Goal: Participate in discussion: Engage in conversation with other users on a specific topic

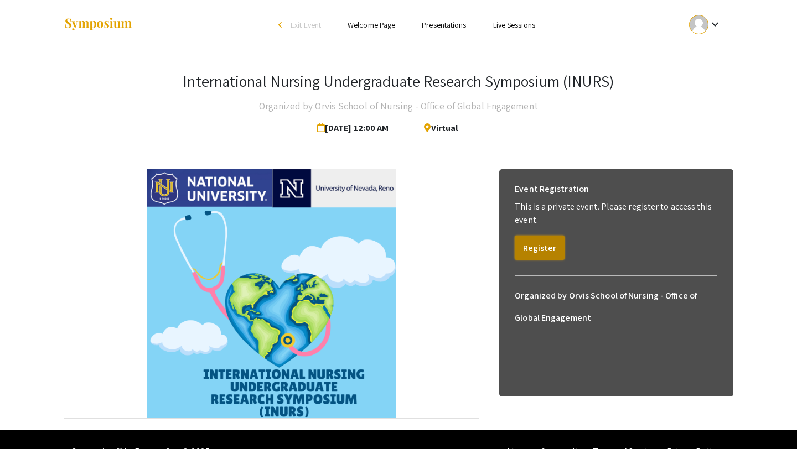
click at [520, 251] on button "Register" at bounding box center [540, 248] width 50 height 24
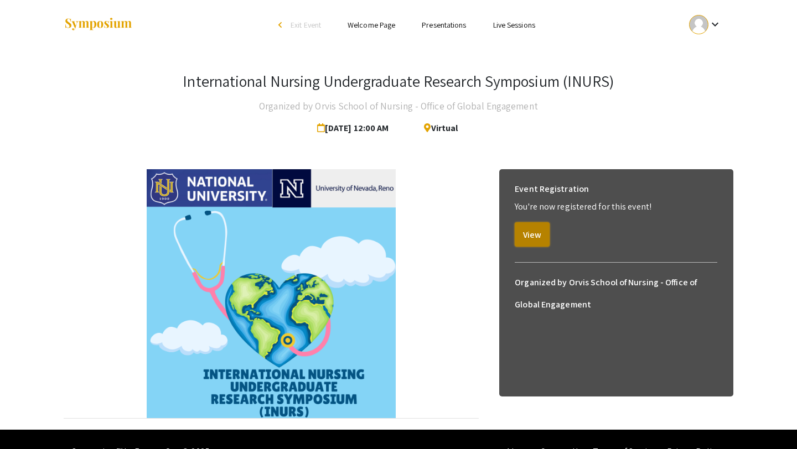
click at [536, 230] on button "View" at bounding box center [532, 234] width 35 height 24
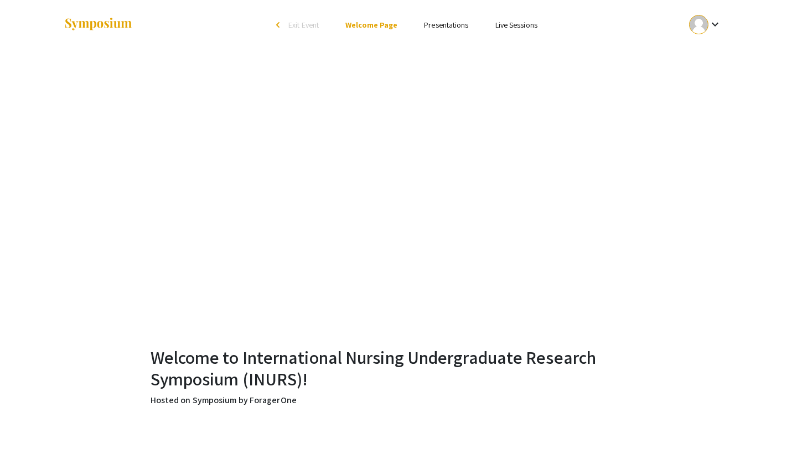
click at [439, 25] on link "Presentations" at bounding box center [446, 25] width 44 height 10
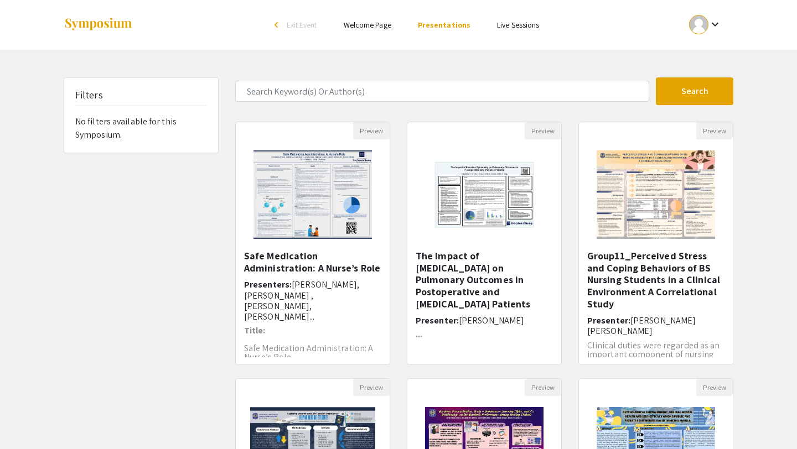
click at [375, 22] on link "Welcome Page" at bounding box center [368, 25] width 48 height 10
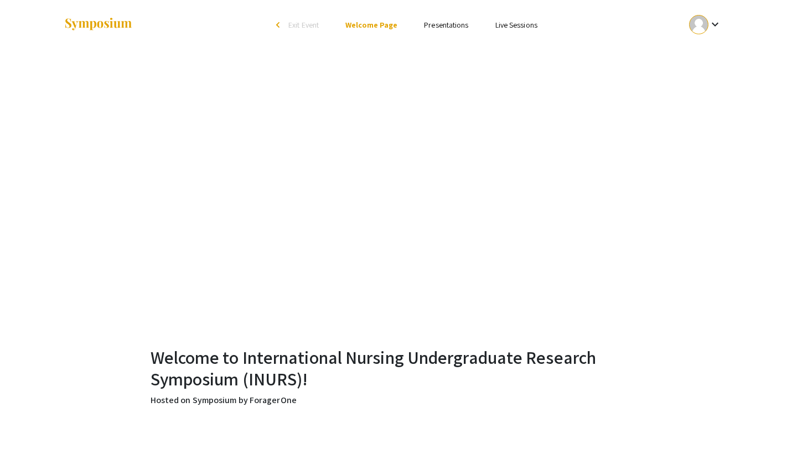
click at [447, 24] on link "Presentations" at bounding box center [446, 25] width 44 height 10
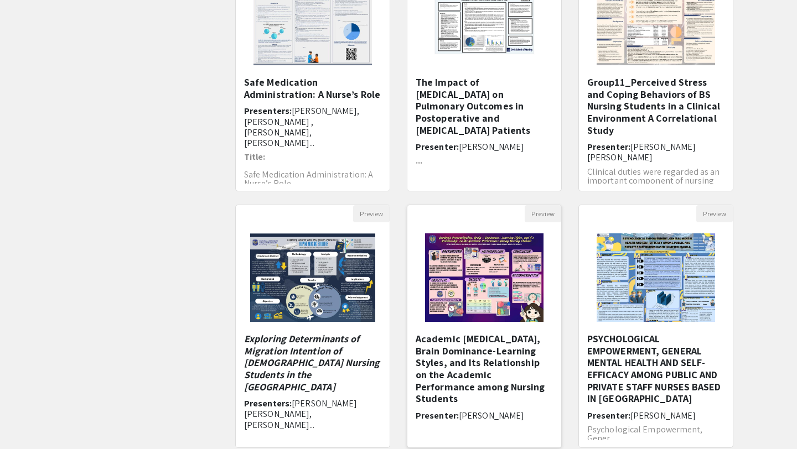
scroll to position [166, 0]
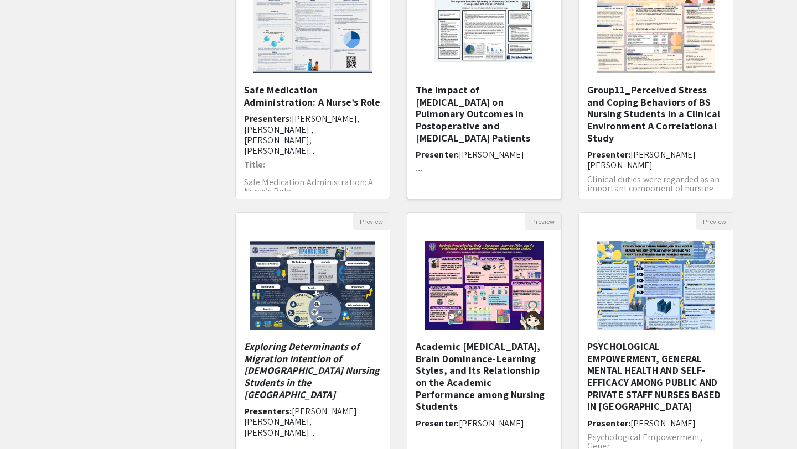
click at [467, 107] on h5 "The Impact of [MEDICAL_DATA] on Pulmonary Outcomes in ​Postoperative and [MEDIC…" at bounding box center [484, 114] width 137 height 60
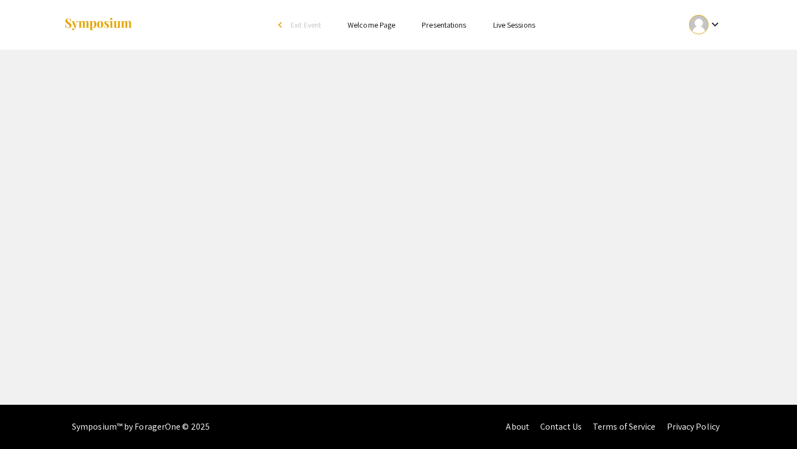
select select "custom"
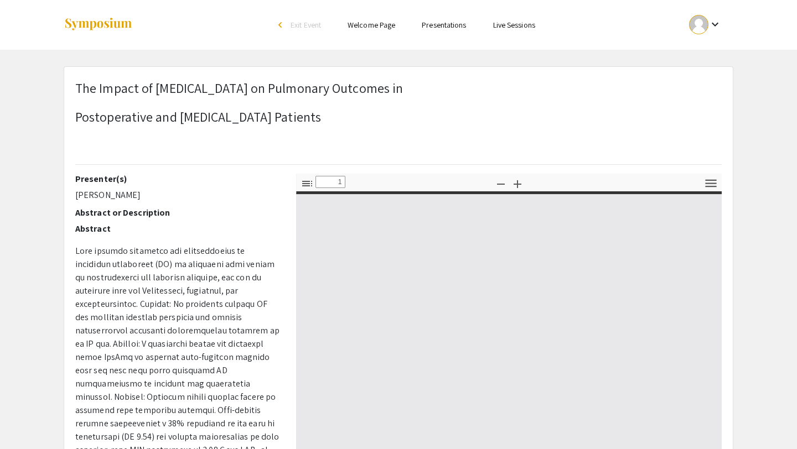
type input "0"
select select "custom"
type input "1"
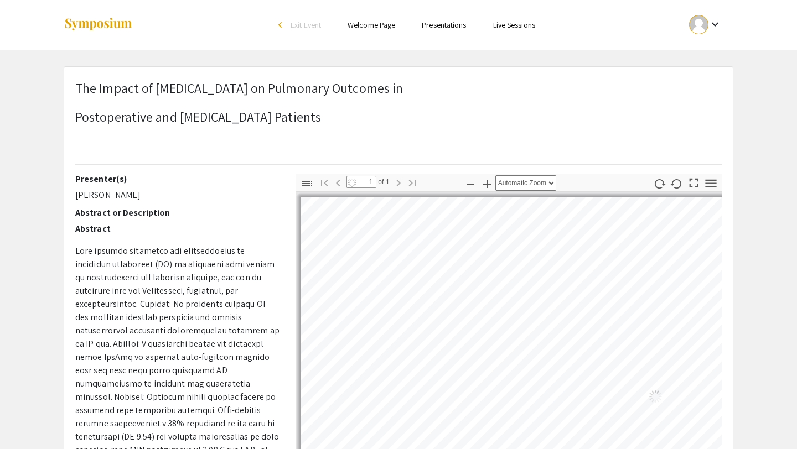
select select "auto"
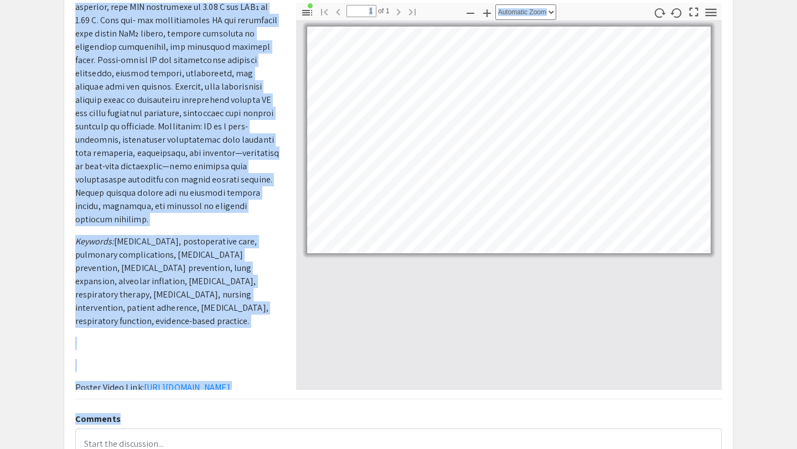
scroll to position [196, 0]
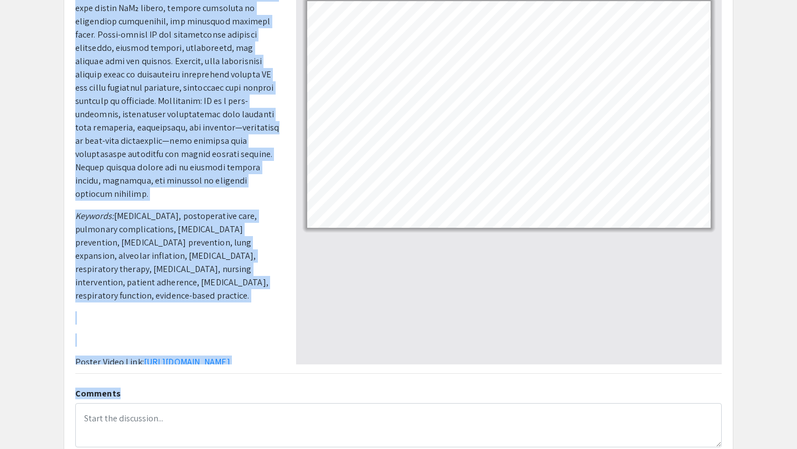
drag, startPoint x: 74, startPoint y: 68, endPoint x: 261, endPoint y: 349, distance: 337.6
click at [261, 349] on div "Presenter(s) [PERSON_NAME] Abstract or Description Abstract Keywords: [MEDICAL_…" at bounding box center [177, 170] width 221 height 387
copy div "Loremipsu(d) Sitam Conse Adipisci el Seddoeiusmo Temporin Utla etdolor magnaali…"
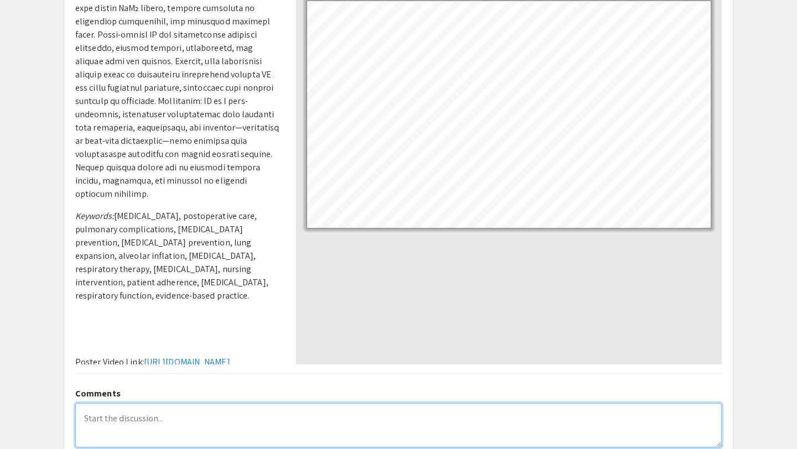
click at [146, 423] on textarea at bounding box center [398, 425] width 646 height 44
paste textarea "[MEDICAL_DATA] (IS) helps prevent complications like [MEDICAL_DATA] and [MEDICA…"
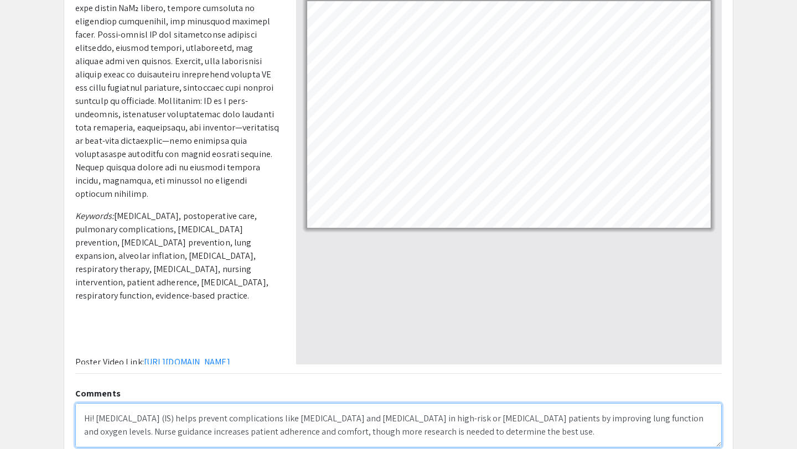
scroll to position [44, 0]
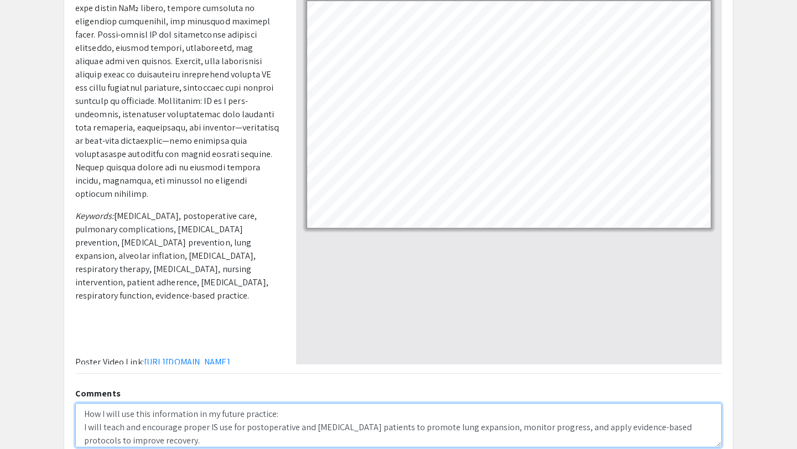
drag, startPoint x: 292, startPoint y: 416, endPoint x: 46, endPoint y: 414, distance: 245.7
click at [20, 15] on app-presentation "The Impact of [MEDICAL_DATA] on Pulmonary Outcomes in ​ Postoperative and [MEDI…" at bounding box center [398, 275] width 797 height 811
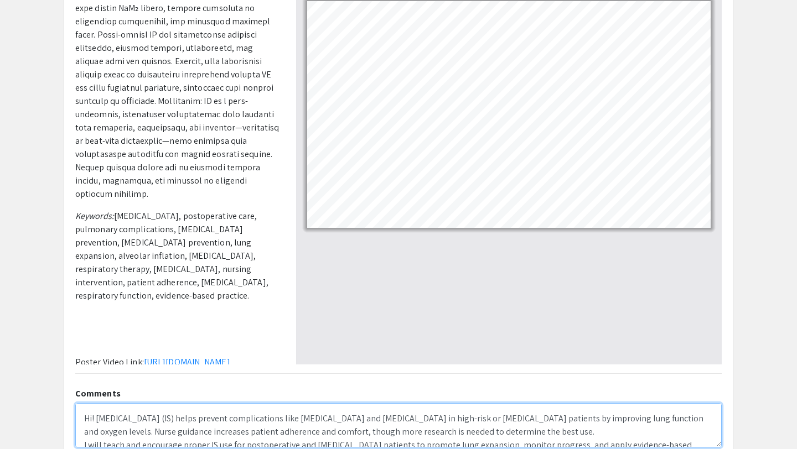
click at [96, 416] on textarea "Hi! [MEDICAL_DATA] (IS) helps prevent complications like [MEDICAL_DATA] and [ME…" at bounding box center [398, 425] width 646 height 44
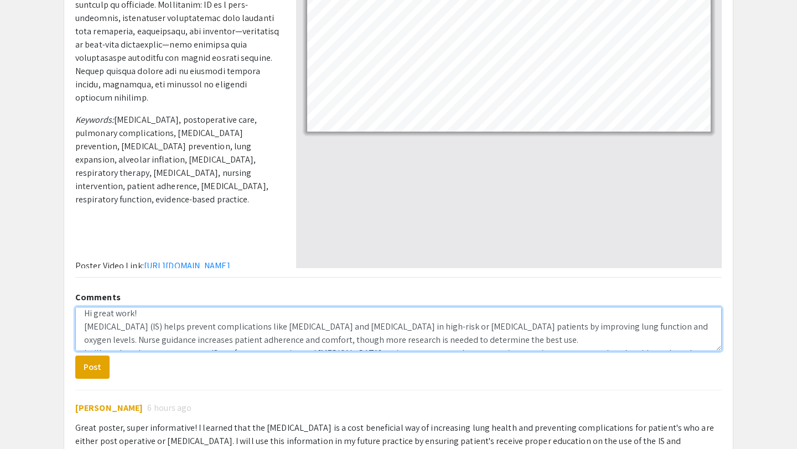
scroll to position [7, 0]
click at [155, 326] on textarea "Hi great work! I have learned that [MEDICAL_DATA] (IS) helps prevent complicati…" at bounding box center [398, 329] width 646 height 44
click at [243, 329] on textarea "Hi great work! I have learned that [MEDICAL_DATA] (IS) helps prevent complicati…" at bounding box center [398, 329] width 646 height 44
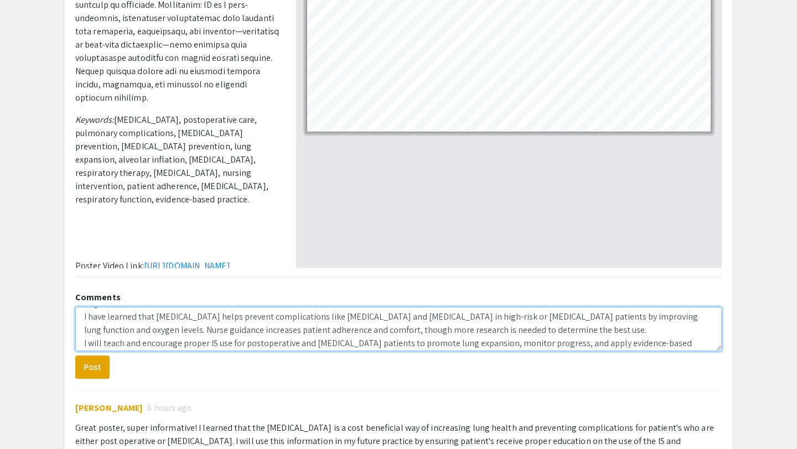
scroll to position [25, 0]
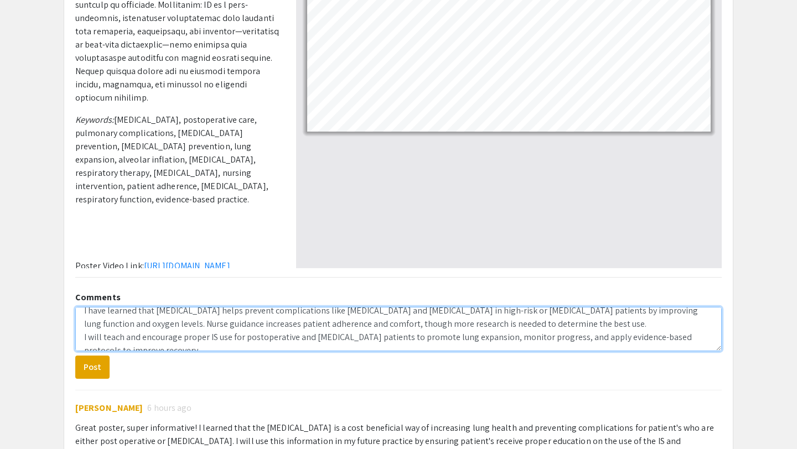
click at [82, 339] on textarea "Hi great work! I have learned that [MEDICAL_DATA] helps prevent complications l…" at bounding box center [398, 329] width 646 height 44
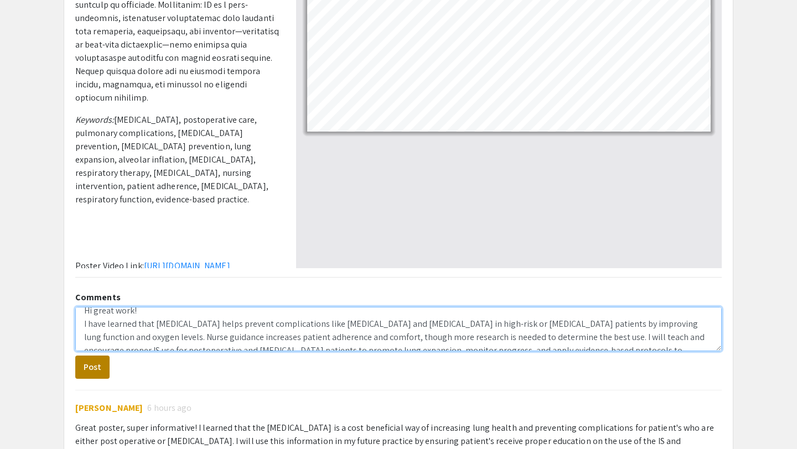
type textarea "Hi great work! I have learned that [MEDICAL_DATA] helps prevent complications l…"
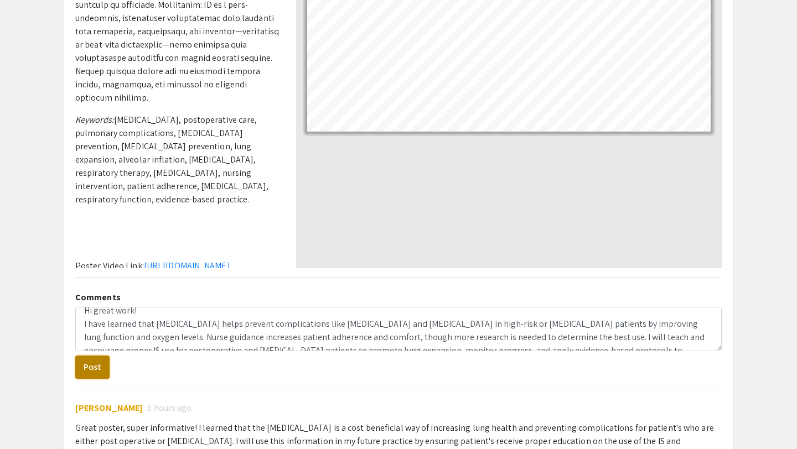
click at [89, 360] on button "Post" at bounding box center [92, 367] width 34 height 23
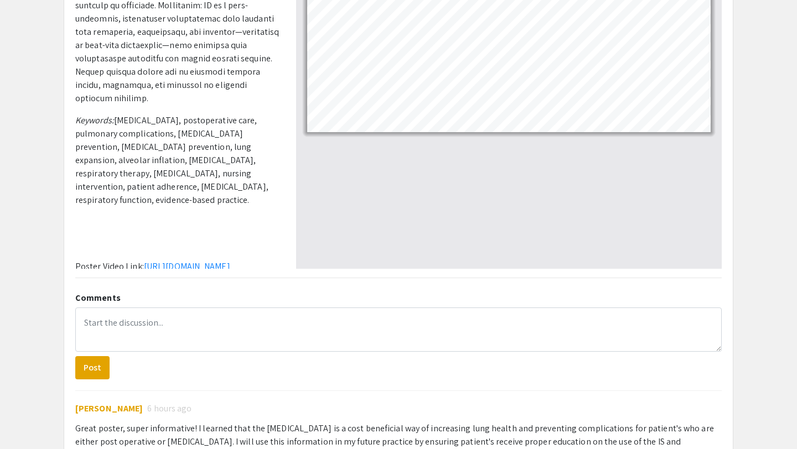
scroll to position [0, 0]
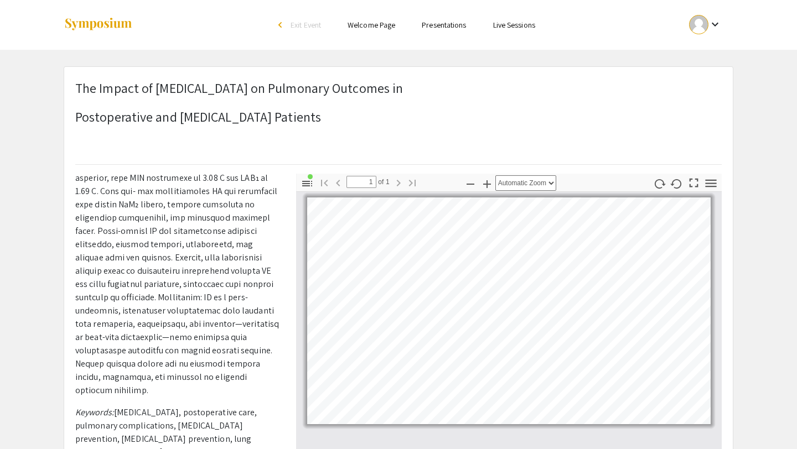
click at [303, 22] on span "Exit Event" at bounding box center [306, 25] width 30 height 10
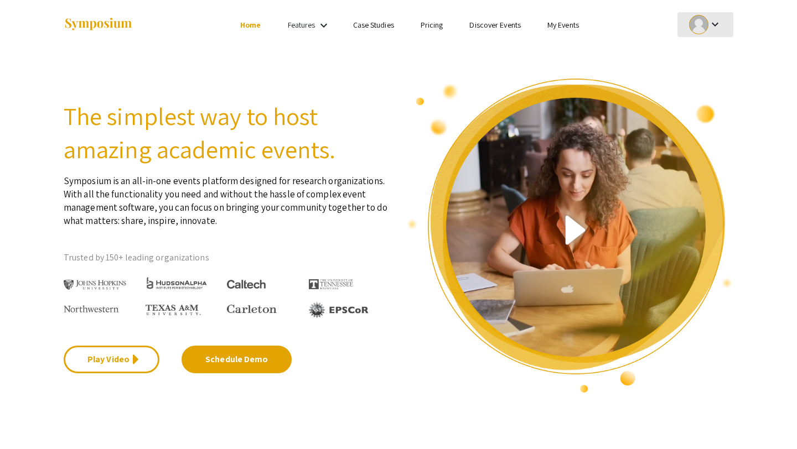
click at [701, 23] on div at bounding box center [698, 24] width 19 height 19
click at [559, 25] on div at bounding box center [398, 224] width 797 height 449
click at [559, 25] on link "My Events" at bounding box center [563, 25] width 32 height 10
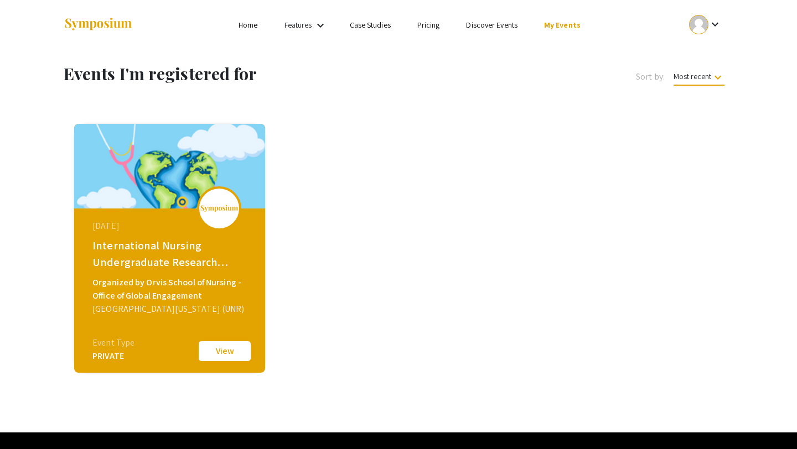
click at [221, 349] on button "View" at bounding box center [224, 351] width 55 height 23
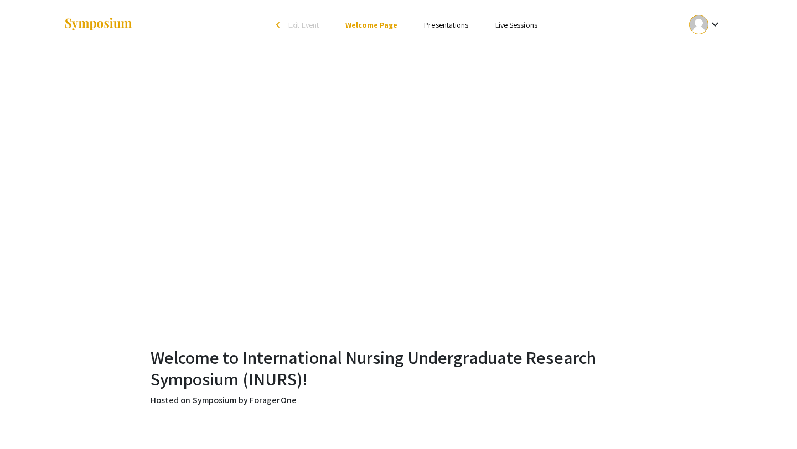
click at [455, 21] on link "Presentations" at bounding box center [446, 25] width 44 height 10
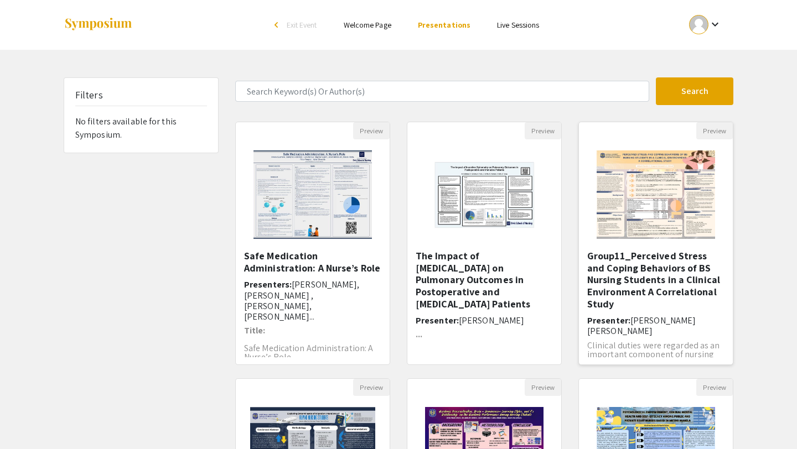
scroll to position [17, 0]
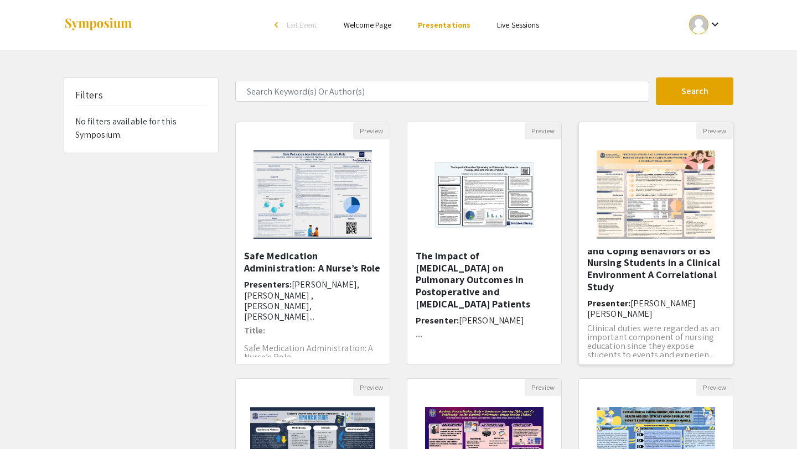
click at [611, 267] on h5 "Group11_Perceived Stress and Coping Behaviors of BS Nursing Students in a Clini…" at bounding box center [655, 263] width 137 height 60
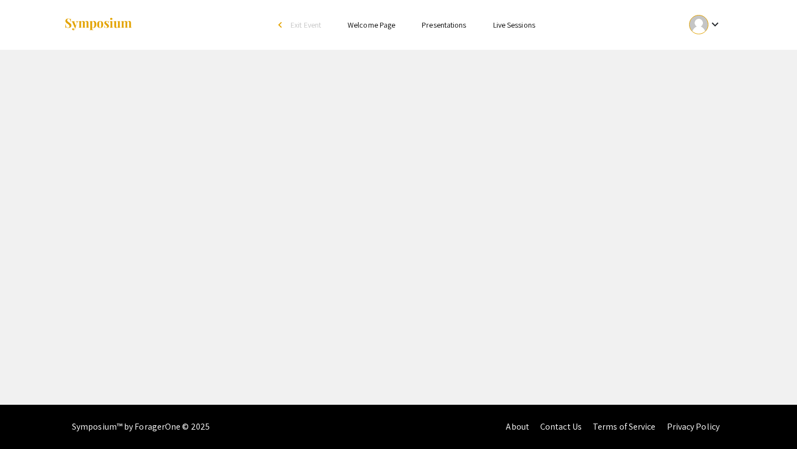
select select "custom"
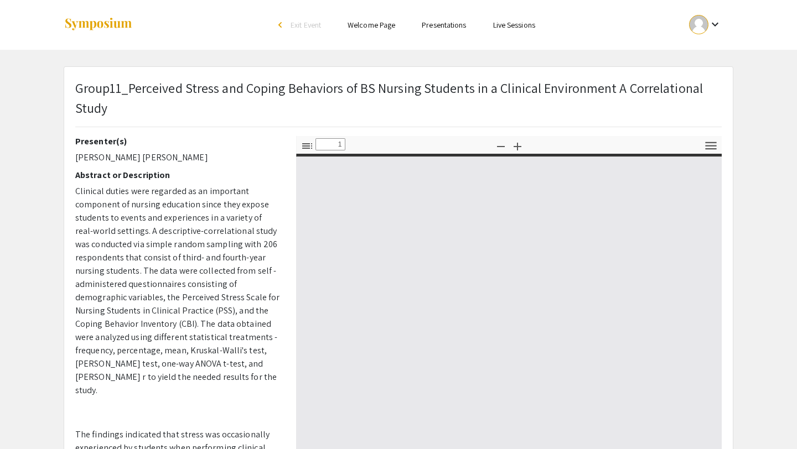
type input "0"
select select "custom"
type input "1"
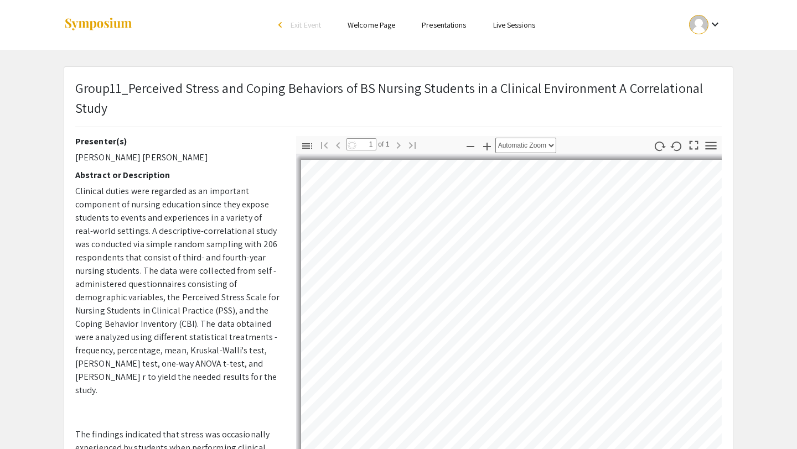
select select "auto"
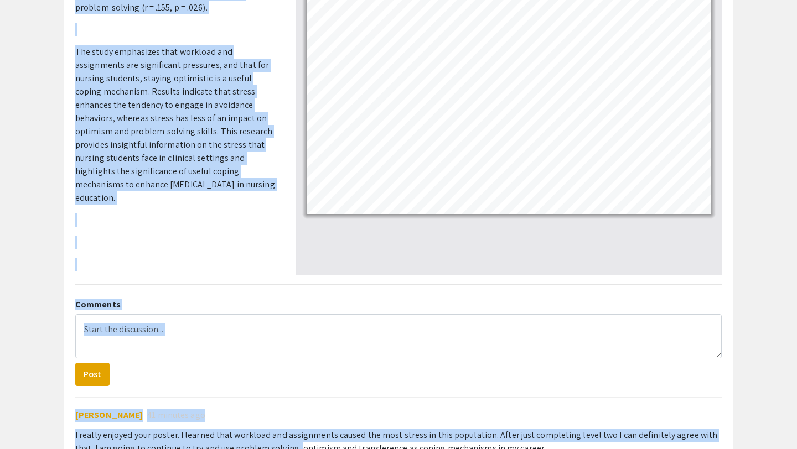
scroll to position [296, 0]
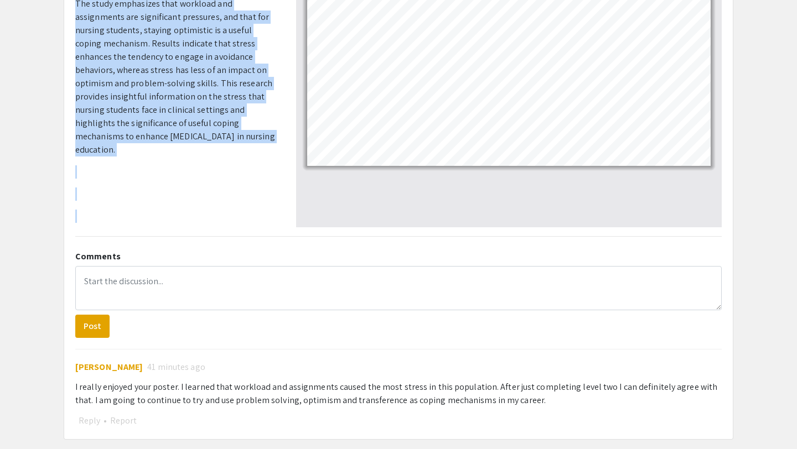
drag, startPoint x: 76, startPoint y: 142, endPoint x: 233, endPoint y: 217, distance: 174.2
click at [232, 216] on div "Presenter(s) [PERSON_NAME] [PERSON_NAME] Abstract or Description Clinical dutie…" at bounding box center [177, 33] width 204 height 387
copy div "Presenter(s) [PERSON_NAME] [PERSON_NAME] Abstract or Description Clinical dutie…"
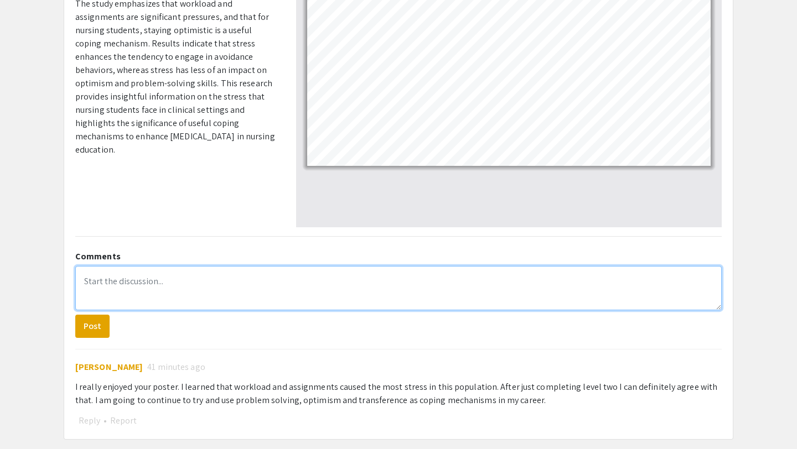
click at [139, 297] on textarea at bounding box center [398, 288] width 646 height 44
paste textarea "Nursing students often experience moderate stress during clinical duties, with …"
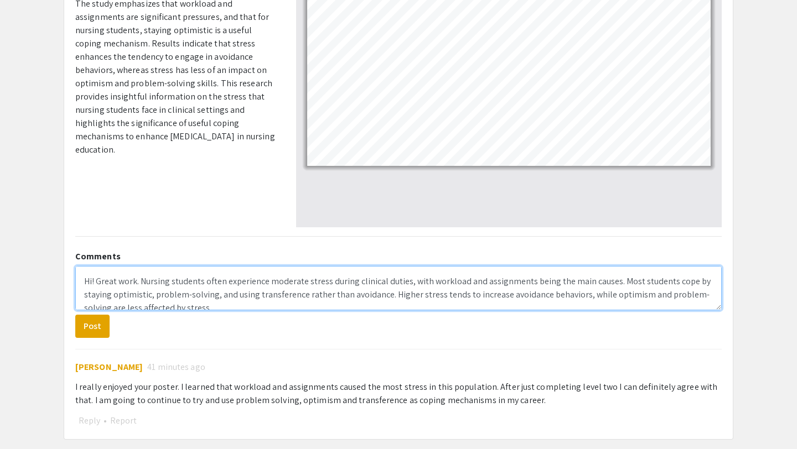
scroll to position [58, 0]
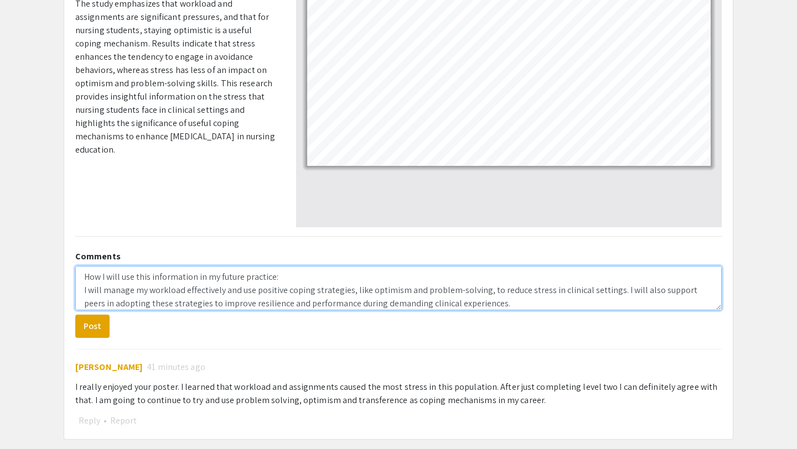
drag, startPoint x: 307, startPoint y: 282, endPoint x: 59, endPoint y: 283, distance: 248.5
click at [59, 283] on div "Group11_Perceived Stress and Coping Behaviors of BS Nursing Students in a Clini…" at bounding box center [398, 105] width 686 height 670
click at [82, 287] on textarea "Hi! Great work. Nursing students often experience moderate stress during clinic…" at bounding box center [398, 288] width 646 height 44
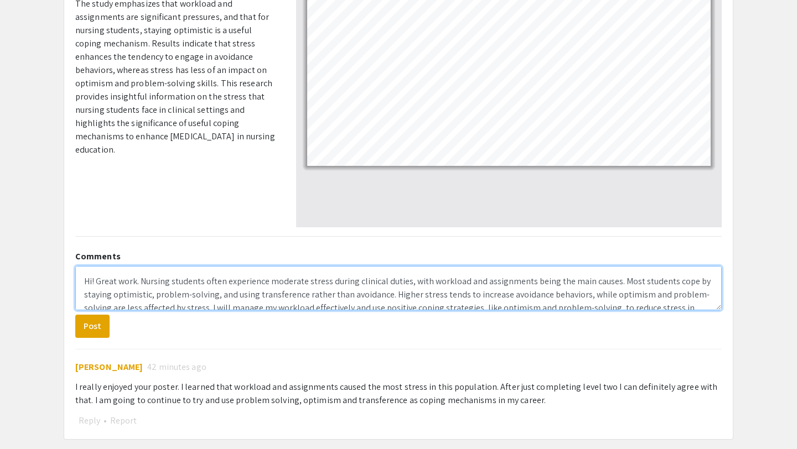
click at [139, 280] on textarea "Hi! Great work. Nursing students often experience moderate stress during clinic…" at bounding box center [398, 288] width 646 height 44
click at [196, 280] on textarea "Hi! Great work. I learned that Nursing students often experience moderate stres…" at bounding box center [398, 288] width 646 height 44
drag, startPoint x: 139, startPoint y: 282, endPoint x: 98, endPoint y: 279, distance: 41.1
click at [98, 279] on textarea "Hi! Great work. I learned that nursing students often experience moderate stres…" at bounding box center [398, 288] width 646 height 44
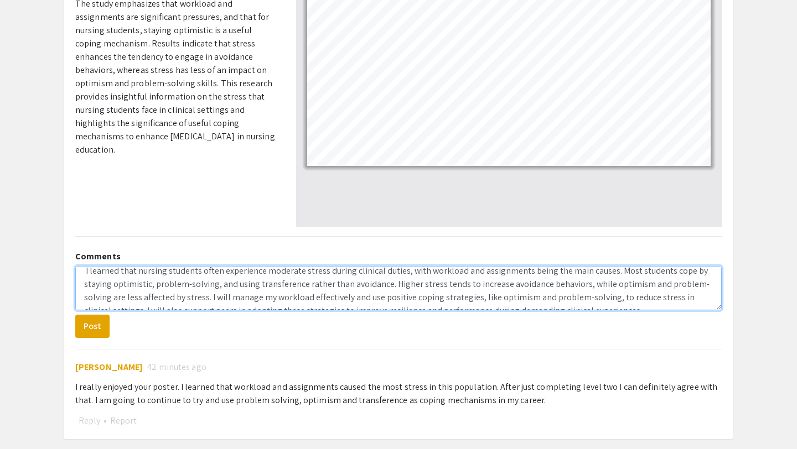
scroll to position [40, 0]
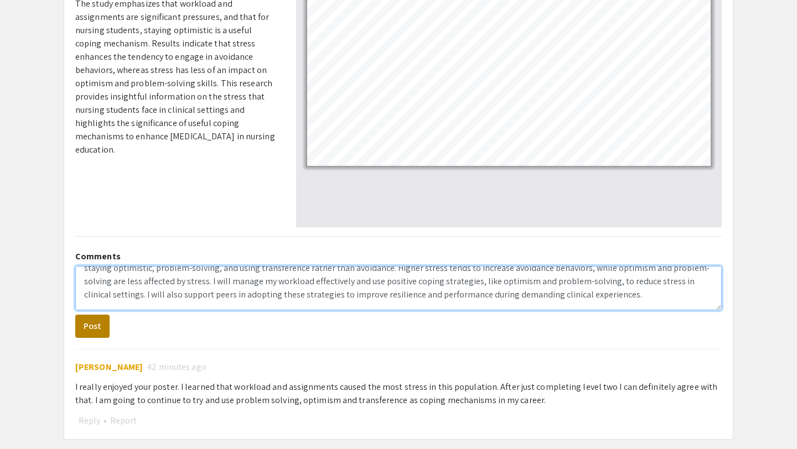
type textarea "Hi! I learned that nursing students often experience moderate stress during cli…"
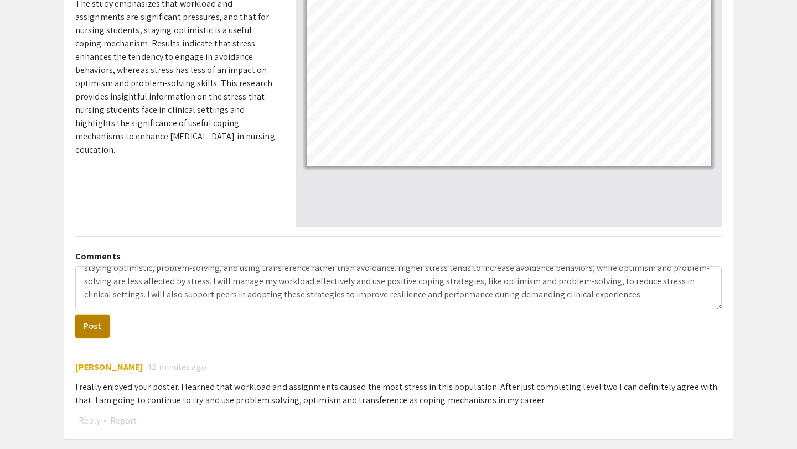
click at [92, 326] on button "Post" at bounding box center [92, 326] width 34 height 23
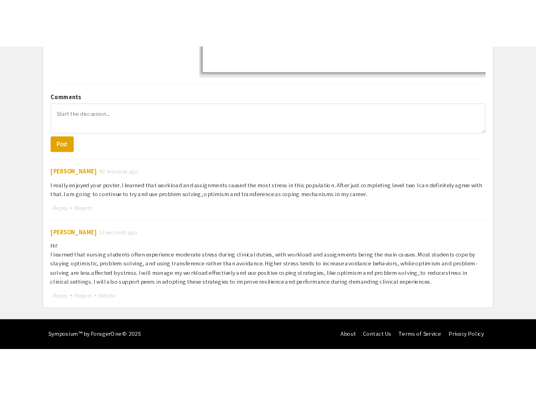
scroll to position [60, 0]
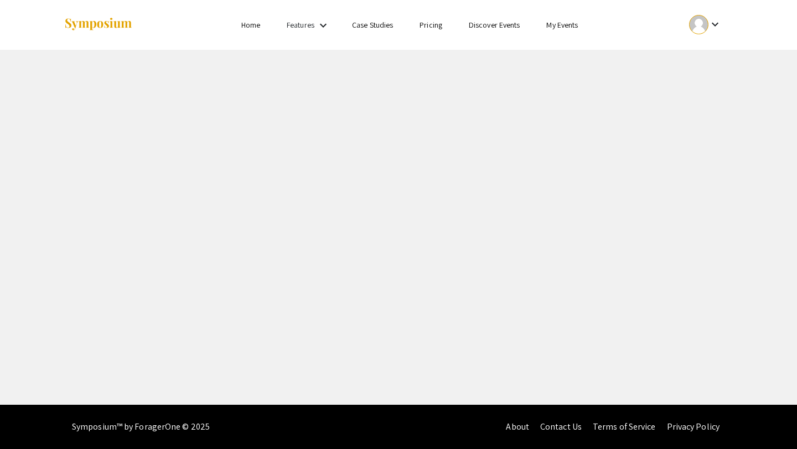
click at [717, 17] on div "keyboard_arrow_down" at bounding box center [705, 24] width 38 height 25
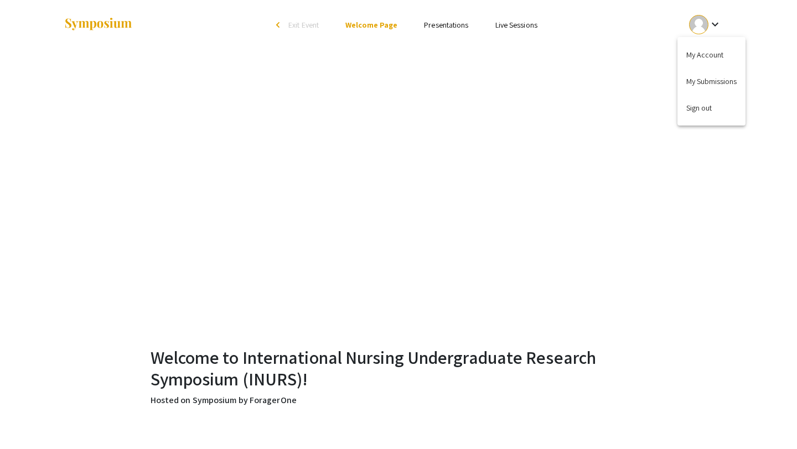
click at [435, 26] on div at bounding box center [398, 224] width 797 height 449
click at [435, 26] on link "Presentations" at bounding box center [446, 25] width 44 height 10
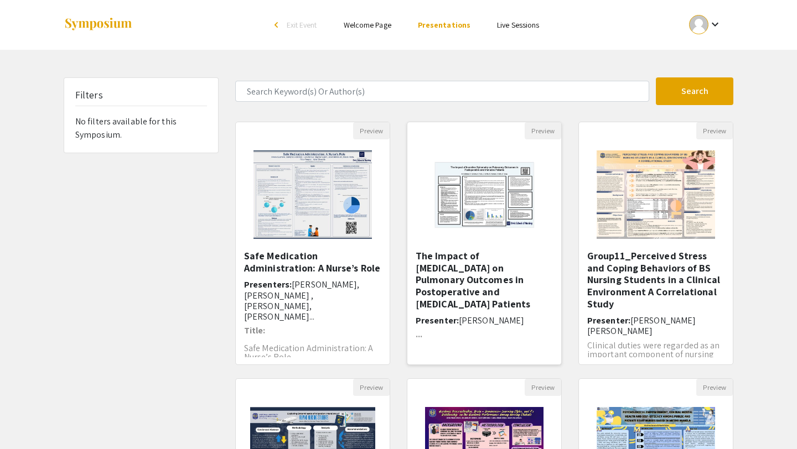
click at [450, 200] on img at bounding box center [484, 195] width 154 height 96
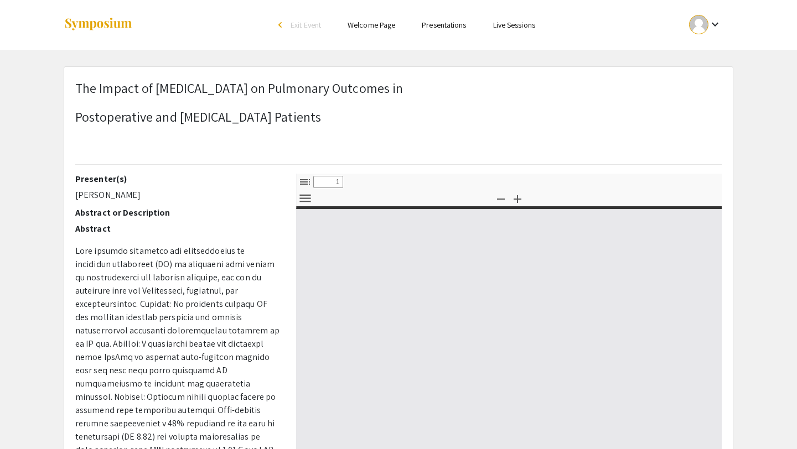
select select "custom"
type input "0"
select select "custom"
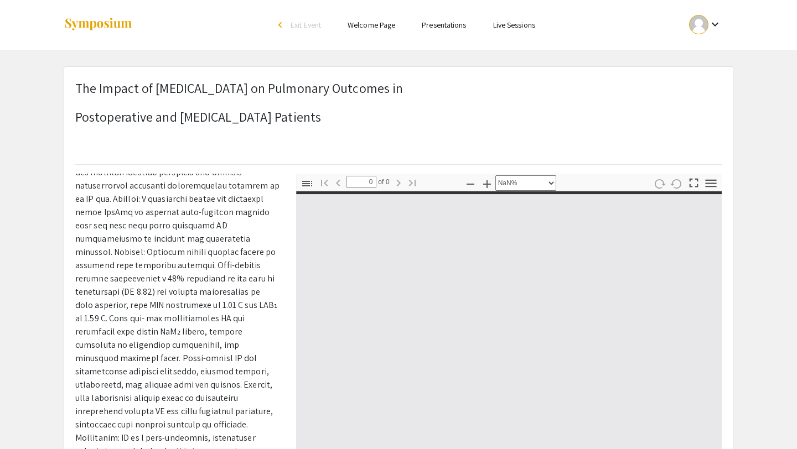
scroll to position [272, 0]
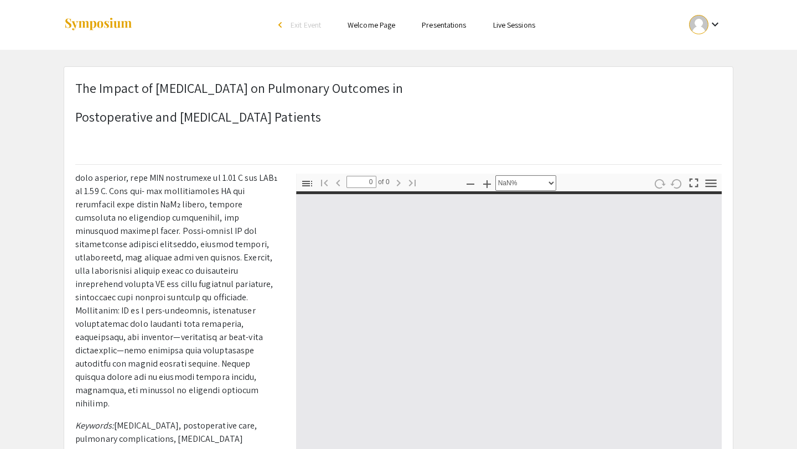
type input "1"
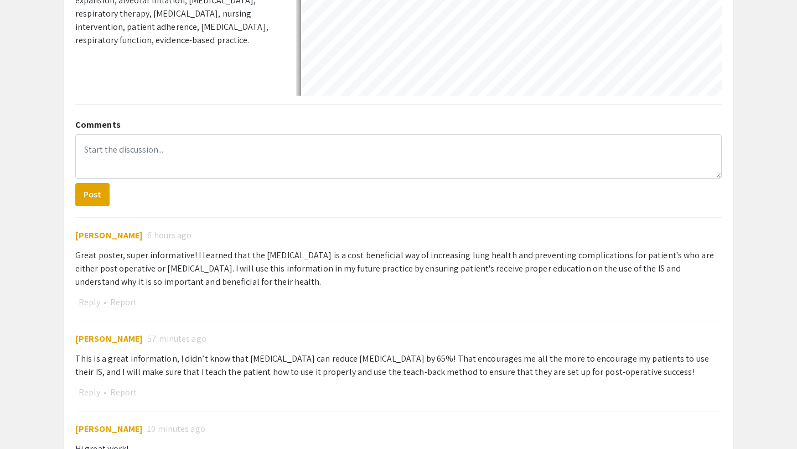
select select "auto"
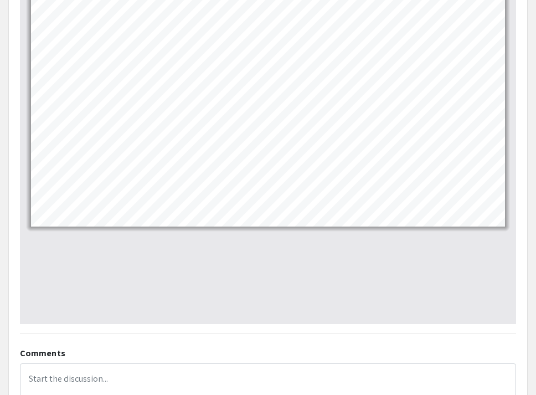
scroll to position [0, 0]
